Goal: Task Accomplishment & Management: Manage account settings

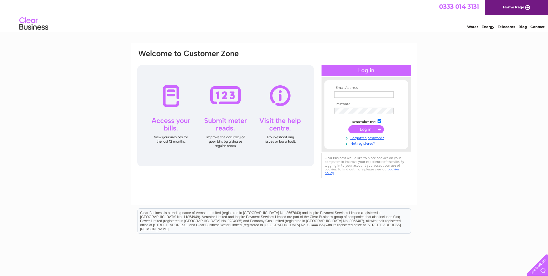
type input "[PERSON_NAME][EMAIL_ADDRESS][DOMAIN_NAME]"
click at [299, 112] on div "Email Address: [PERSON_NAME][EMAIL_ADDRESS][DOMAIN_NAME] Password:" at bounding box center [274, 114] width 275 height 131
click at [361, 129] on input "submit" at bounding box center [367, 130] width 36 height 8
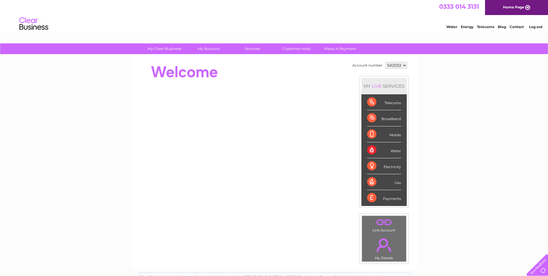
click at [399, 65] on select "542033 542230 550359 915097" at bounding box center [397, 65] width 22 height 7
click at [537, 28] on link "Log out" at bounding box center [536, 27] width 14 height 4
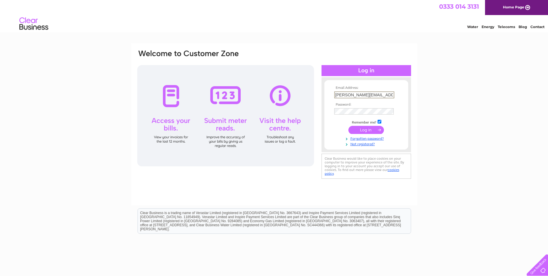
drag, startPoint x: 387, startPoint y: 94, endPoint x: 299, endPoint y: 90, distance: 88.0
click at [299, 90] on div "Email Address: [PERSON_NAME][EMAIL_ADDRESS][DOMAIN_NAME] Password:" at bounding box center [274, 114] width 275 height 131
type input "[EMAIL_ADDRESS][DOMAIN_NAME]"
click at [361, 127] on input "submit" at bounding box center [367, 129] width 36 height 8
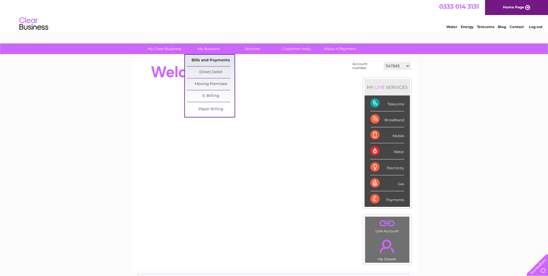
click at [211, 61] on link "Bills and Payments" at bounding box center [211, 61] width 48 height 12
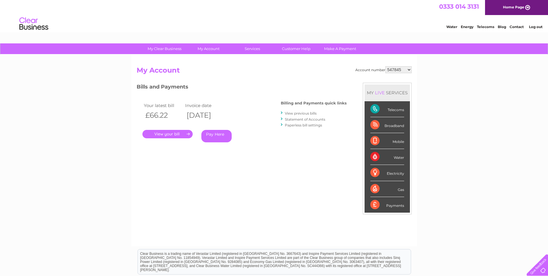
click at [307, 113] on link "View previous bills" at bounding box center [301, 113] width 32 height 4
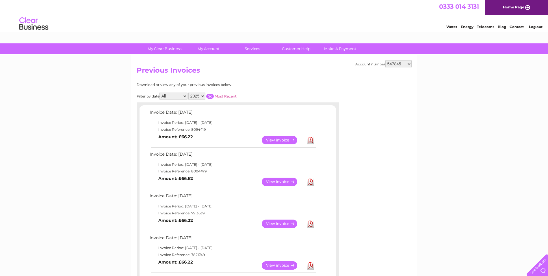
click at [290, 140] on link "View" at bounding box center [283, 140] width 42 height 8
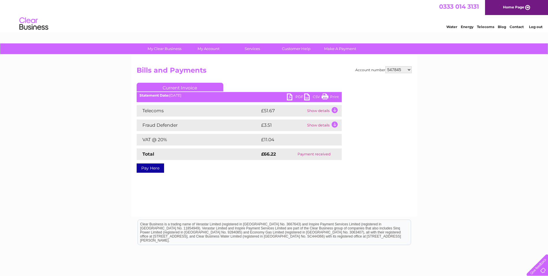
click at [299, 95] on link "PDF" at bounding box center [295, 97] width 17 height 8
